Goal: Information Seeking & Learning: Learn about a topic

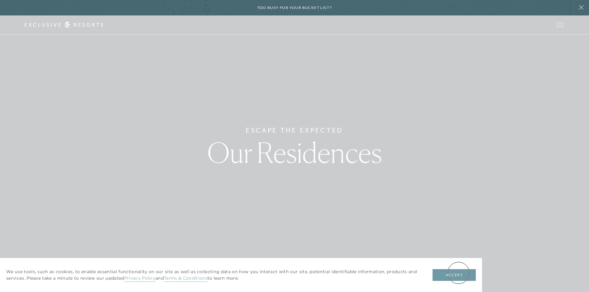
click at [459, 273] on button "Accept" at bounding box center [454, 275] width 43 height 12
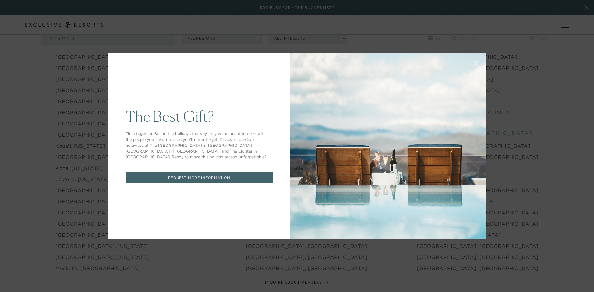
click at [476, 64] on button at bounding box center [475, 62] width 15 height 15
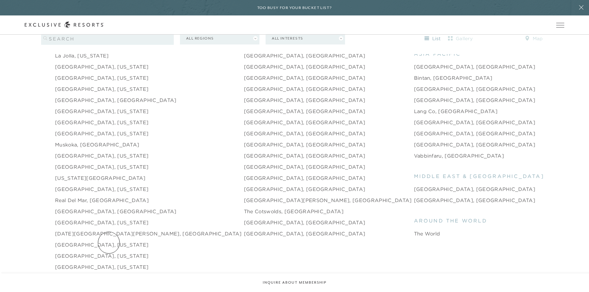
scroll to position [897, 0]
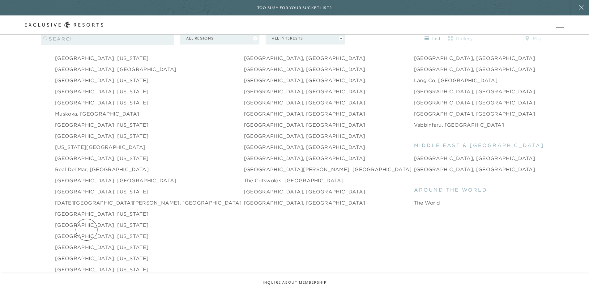
click at [87, 233] on link "[GEOGRAPHIC_DATA], [US_STATE]" at bounding box center [101, 236] width 93 height 7
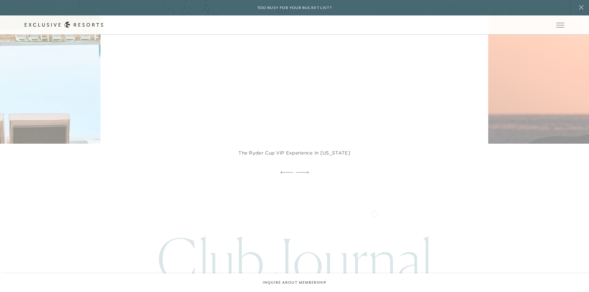
scroll to position [1639, 0]
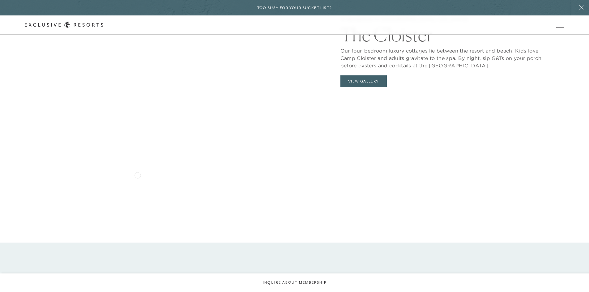
scroll to position [773, 0]
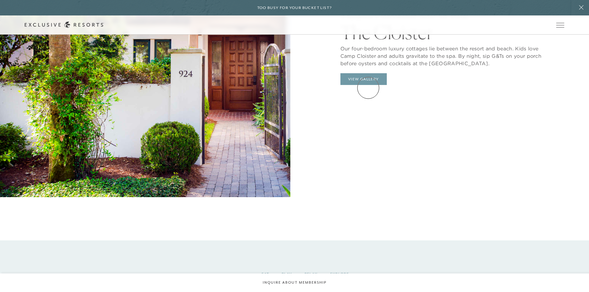
click at [368, 85] on button "View Gallery" at bounding box center [363, 79] width 46 height 12
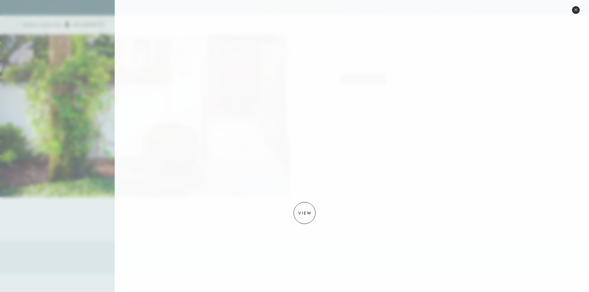
scroll to position [830, 0]
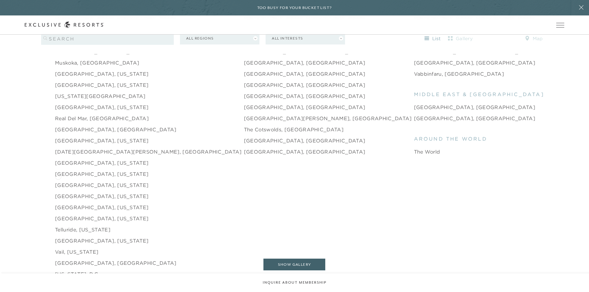
scroll to position [959, 0]
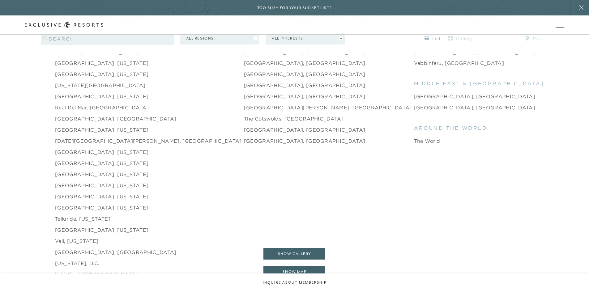
click at [87, 249] on link "[GEOGRAPHIC_DATA], [GEOGRAPHIC_DATA]" at bounding box center [116, 252] width 122 height 7
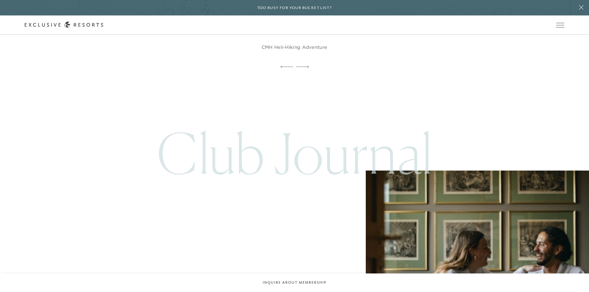
scroll to position [1639, 0]
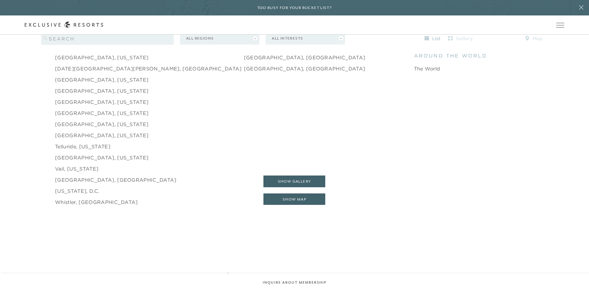
scroll to position [1020, 0]
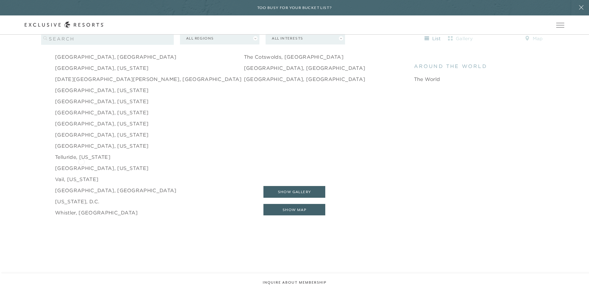
click at [81, 165] on link "[GEOGRAPHIC_DATA], [US_STATE]" at bounding box center [101, 168] width 93 height 7
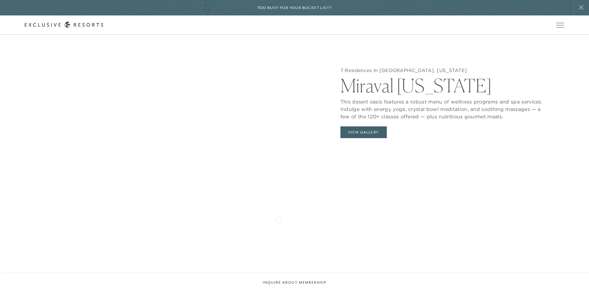
scroll to position [742, 0]
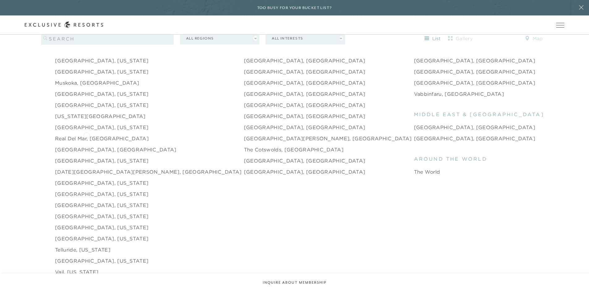
scroll to position [897, 0]
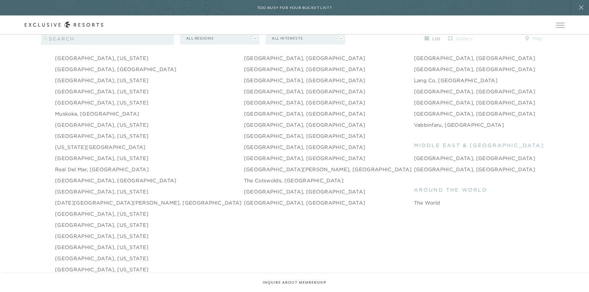
click at [97, 99] on link "[GEOGRAPHIC_DATA], [US_STATE]" at bounding box center [101, 102] width 93 height 7
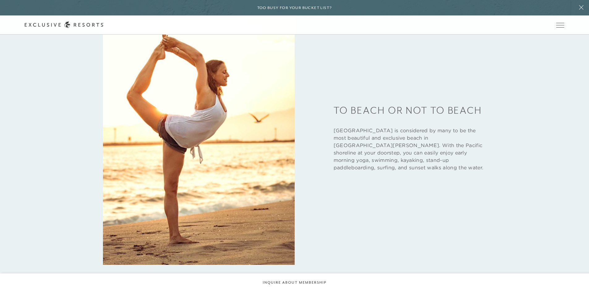
scroll to position [1113, 0]
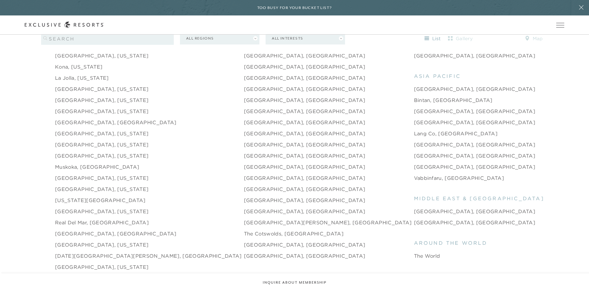
scroll to position [866, 0]
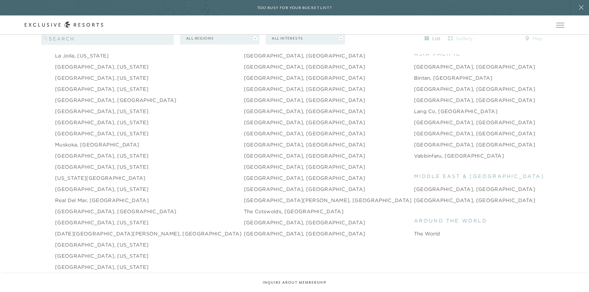
click at [257, 163] on link "[GEOGRAPHIC_DATA], [GEOGRAPHIC_DATA]" at bounding box center [305, 166] width 122 height 7
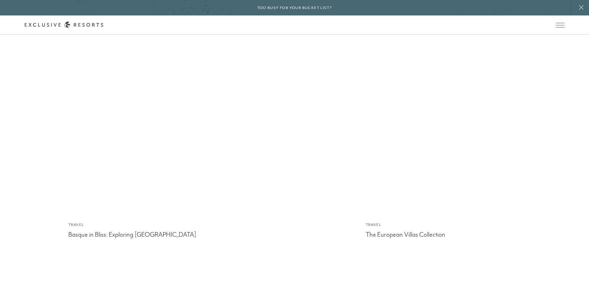
scroll to position [2752, 0]
